Goal: Task Accomplishment & Management: Manage account settings

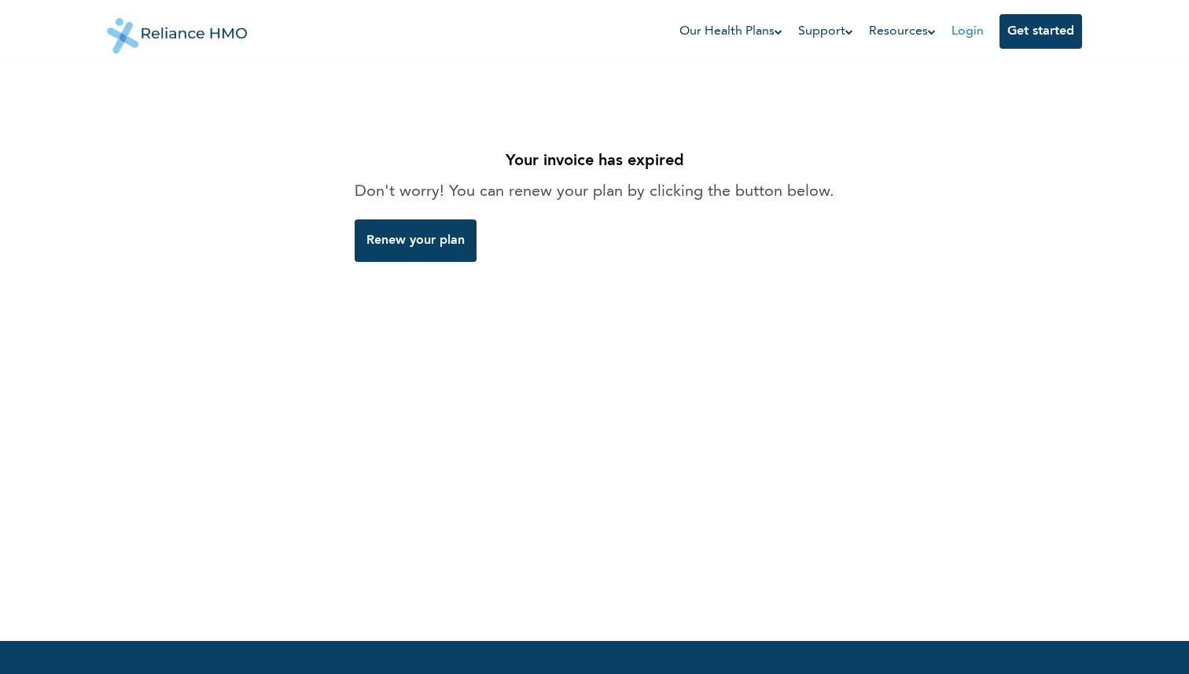
click at [971, 33] on link "Login" at bounding box center [968, 31] width 32 height 13
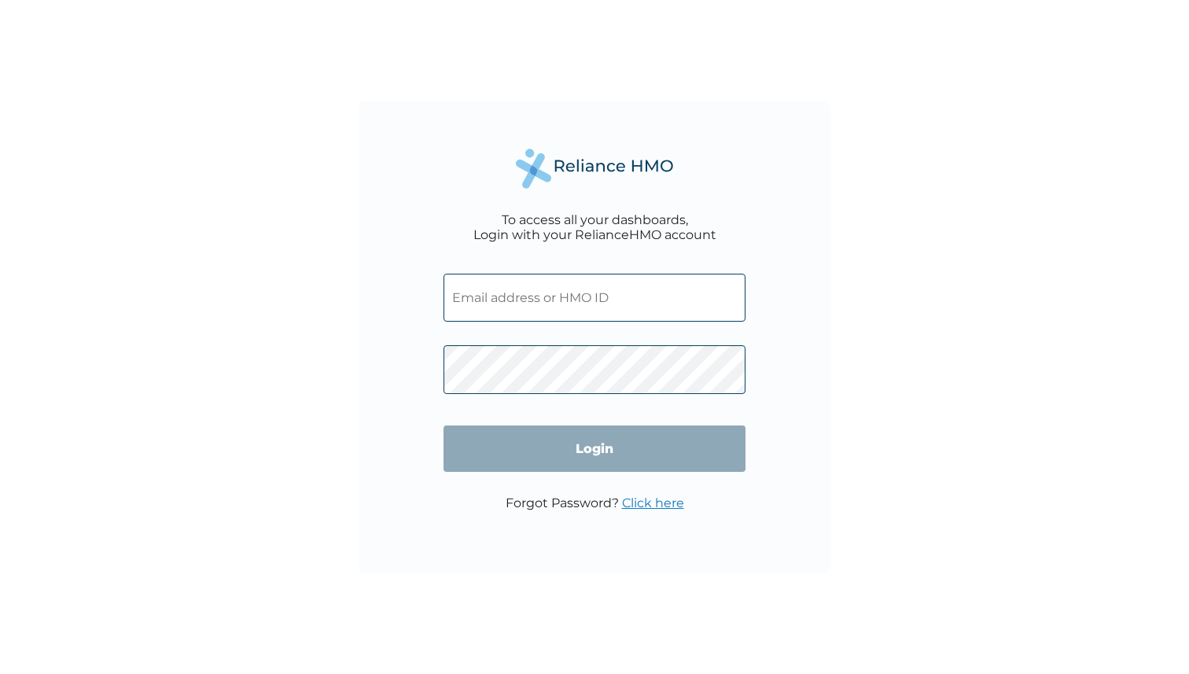
type input "[EMAIL_ADDRESS][DOMAIN_NAME]"
click at [581, 459] on input "Login" at bounding box center [595, 449] width 302 height 46
